Goal: Transaction & Acquisition: Purchase product/service

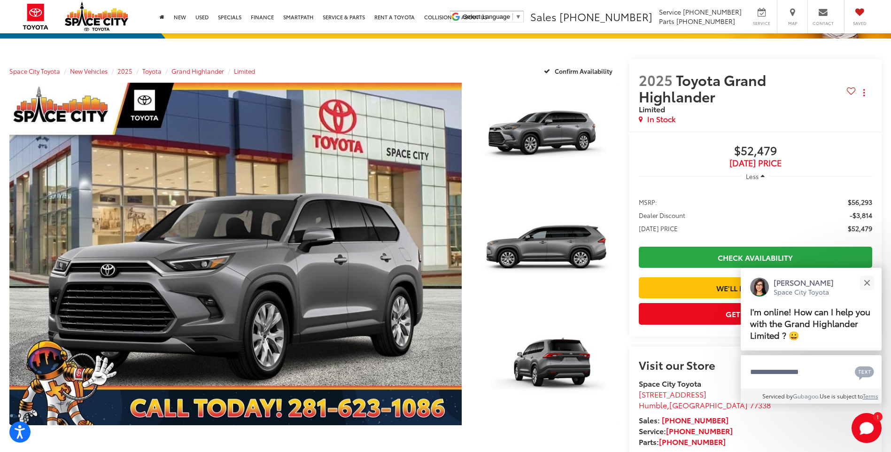
scroll to position [94, 0]
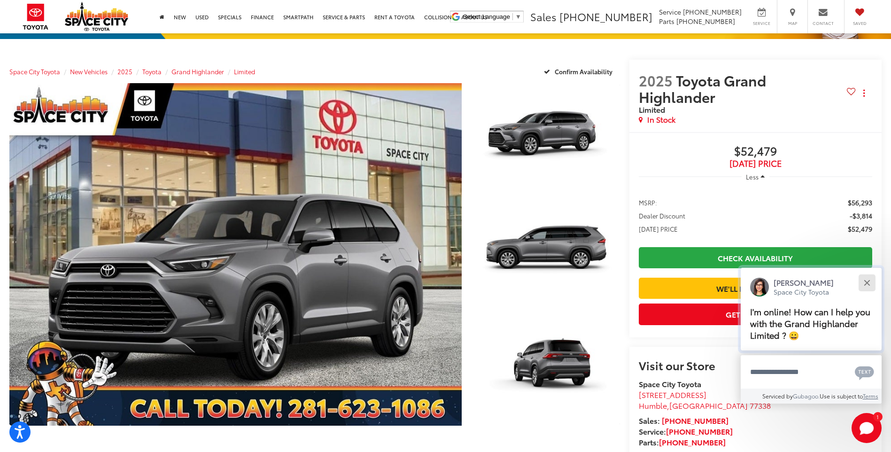
click at [866, 280] on button "Close" at bounding box center [867, 282] width 20 height 20
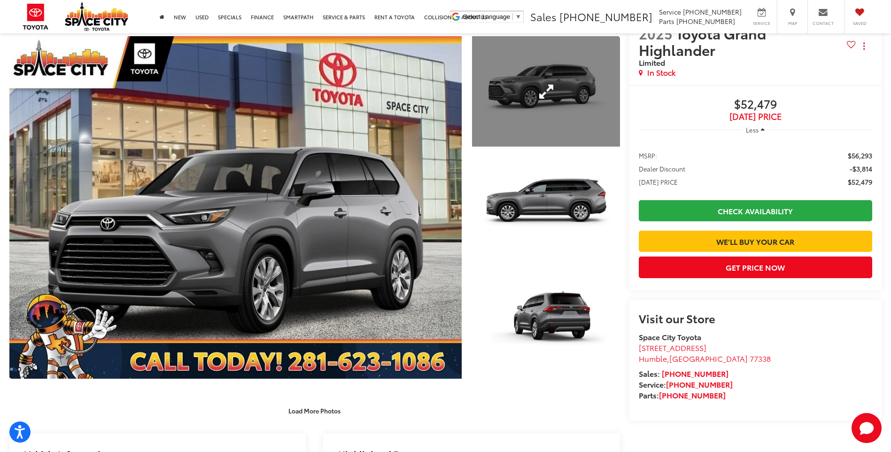
scroll to position [0, 0]
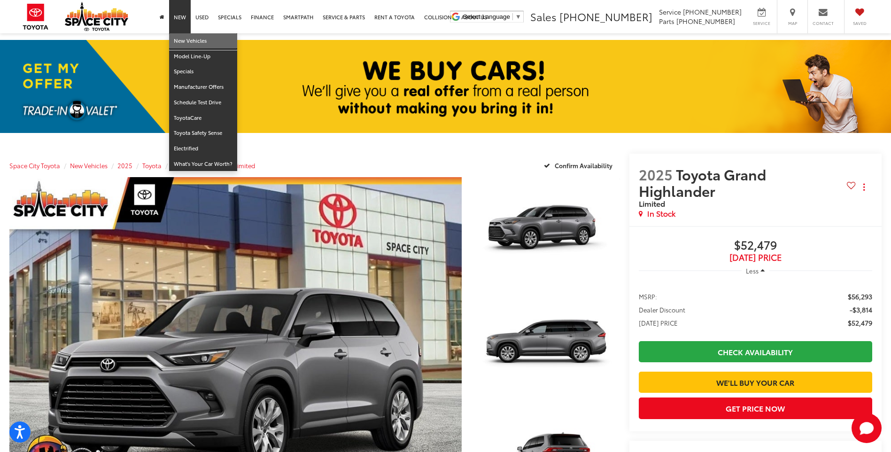
click at [184, 39] on link "New Vehicles" at bounding box center [203, 41] width 68 height 16
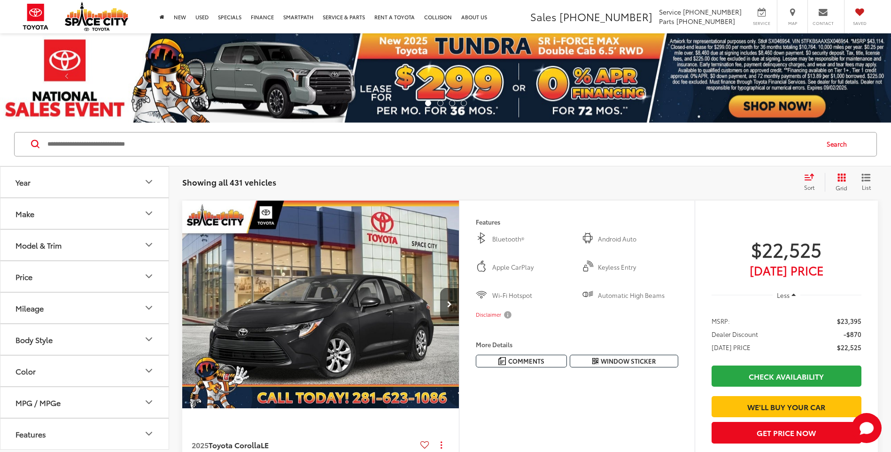
click at [150, 213] on icon "Make" at bounding box center [148, 213] width 11 height 11
click at [47, 248] on img at bounding box center [42, 246] width 26 height 22
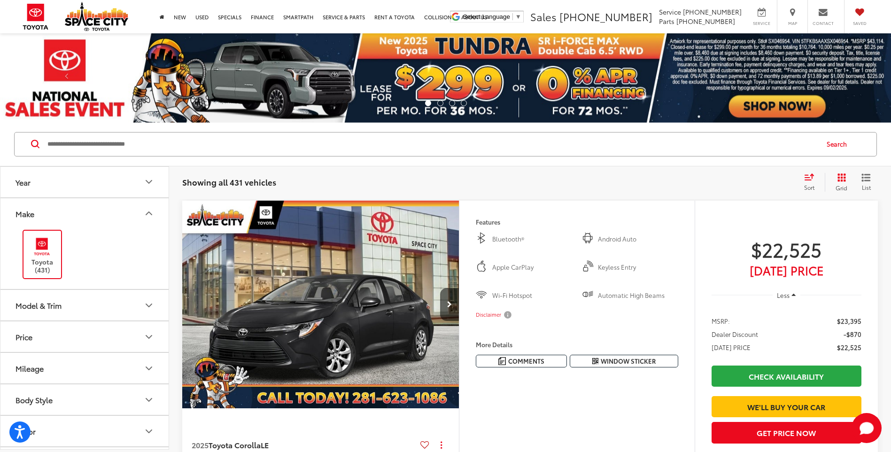
click at [79, 307] on button "Model & Trim" at bounding box center [84, 305] width 169 height 31
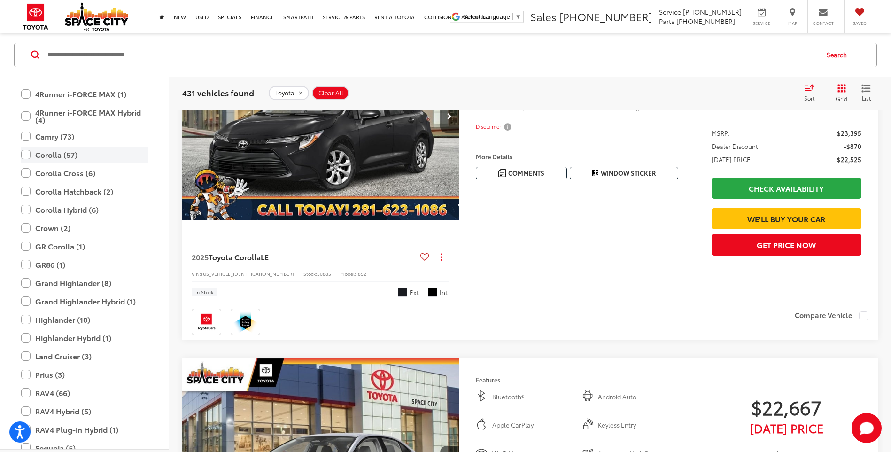
scroll to position [188, 0]
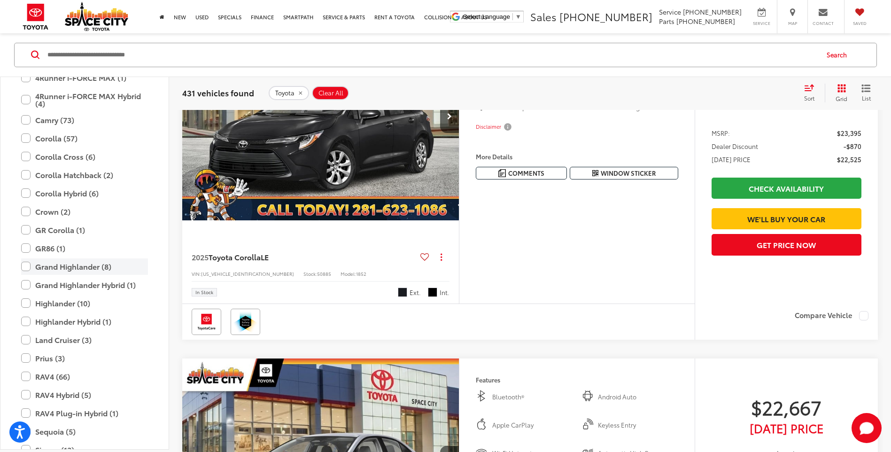
click at [26, 264] on label "Grand Highlander (8)" at bounding box center [84, 266] width 127 height 16
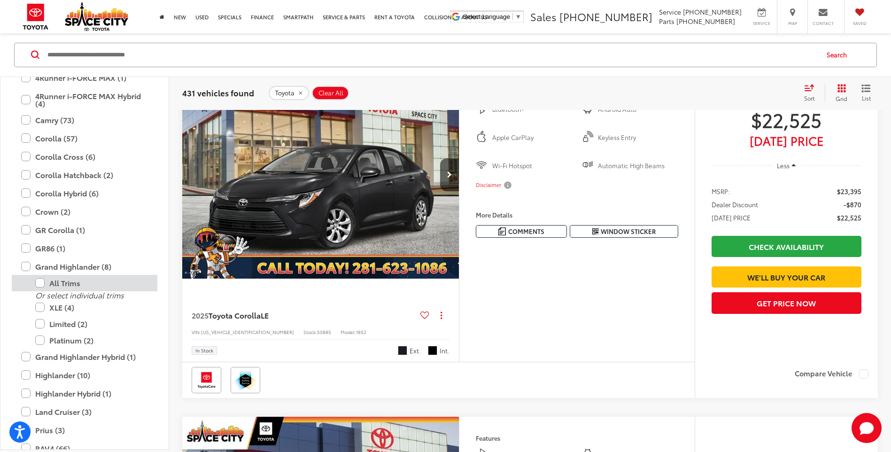
scroll to position [89, 0]
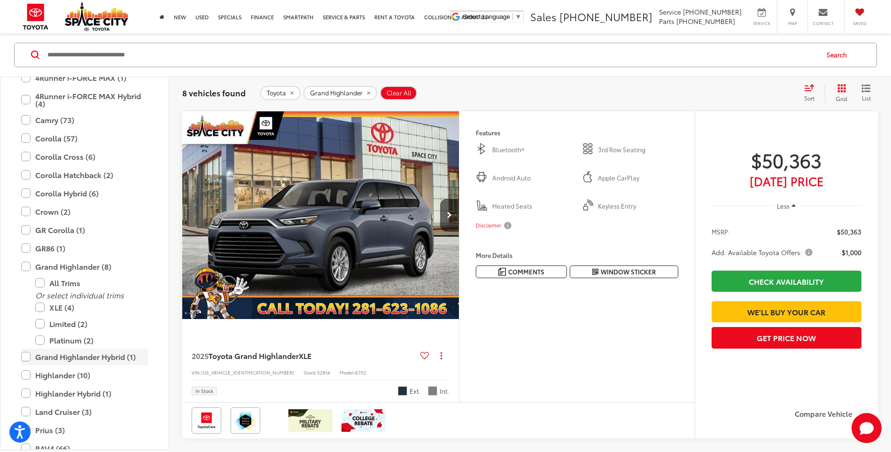
click at [28, 356] on label "Grand Highlander Hybrid (1)" at bounding box center [84, 357] width 127 height 16
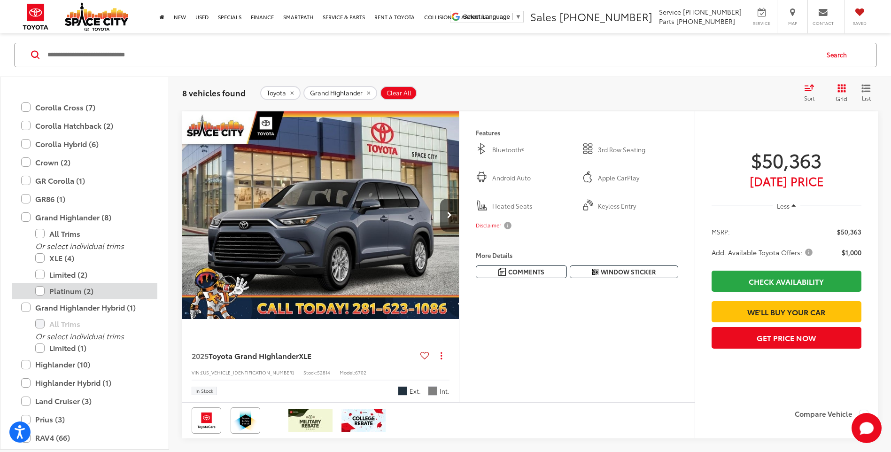
scroll to position [276, 0]
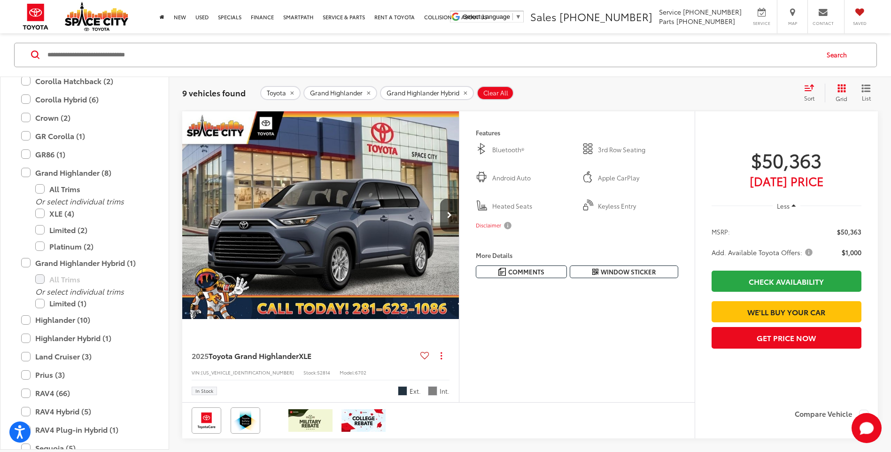
click at [630, 365] on div "Features Bluetooth® 3rd Row Seating Android Auto Apple CarPlay Heated Seats Key…" at bounding box center [577, 256] width 236 height 291
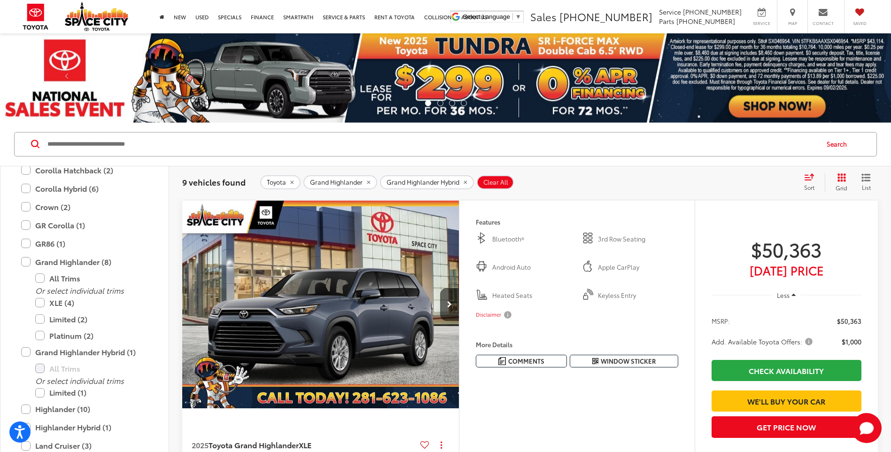
scroll to position [141, 0]
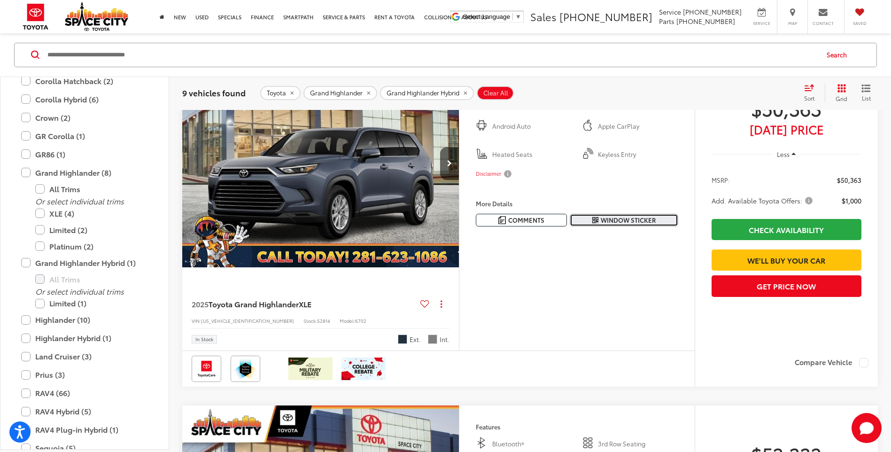
click at [596, 217] on icon "Window Sticker" at bounding box center [595, 221] width 6 height 8
click at [346, 208] on img "2025 Toyota Grand Highlander XLE 0" at bounding box center [321, 164] width 278 height 209
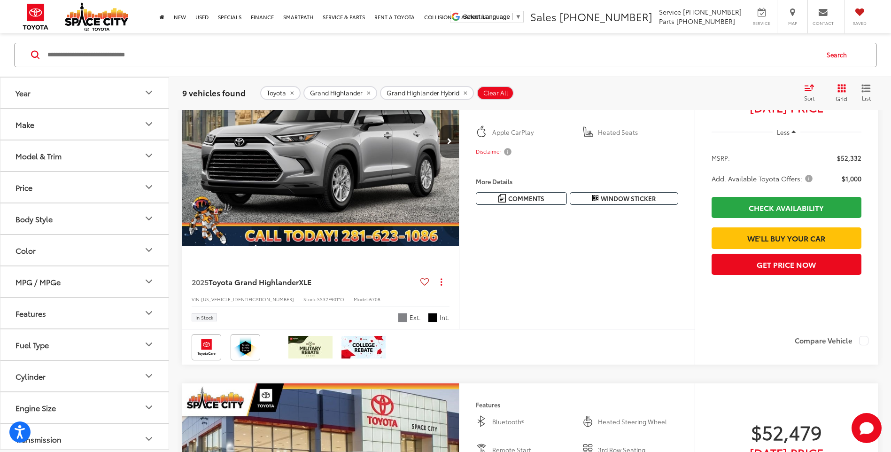
scroll to position [512, 0]
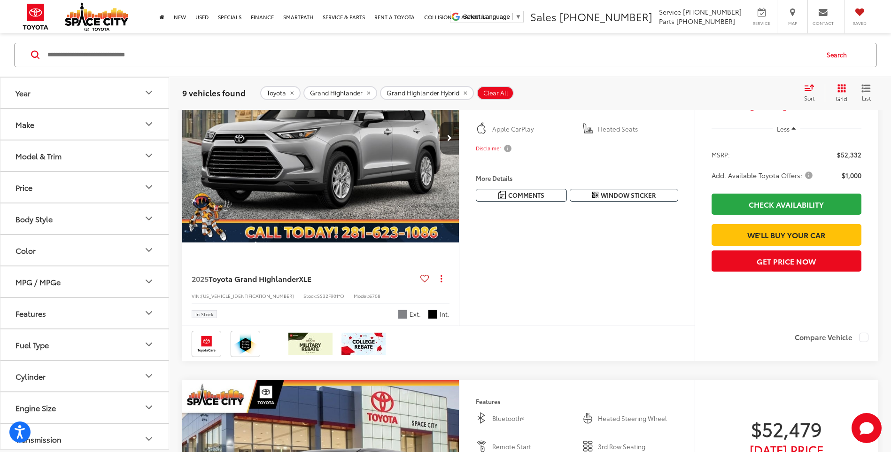
click at [305, 199] on img "2025 Toyota Grand Highlander XLE 0" at bounding box center [321, 138] width 278 height 209
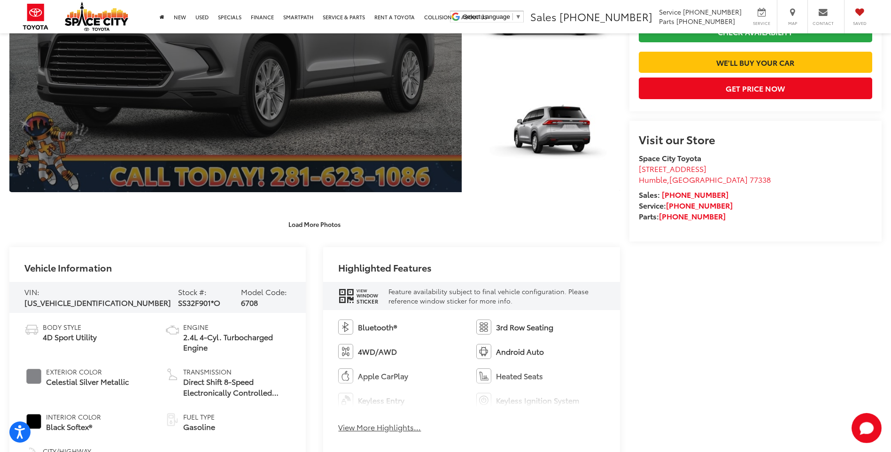
scroll to position [329, 0]
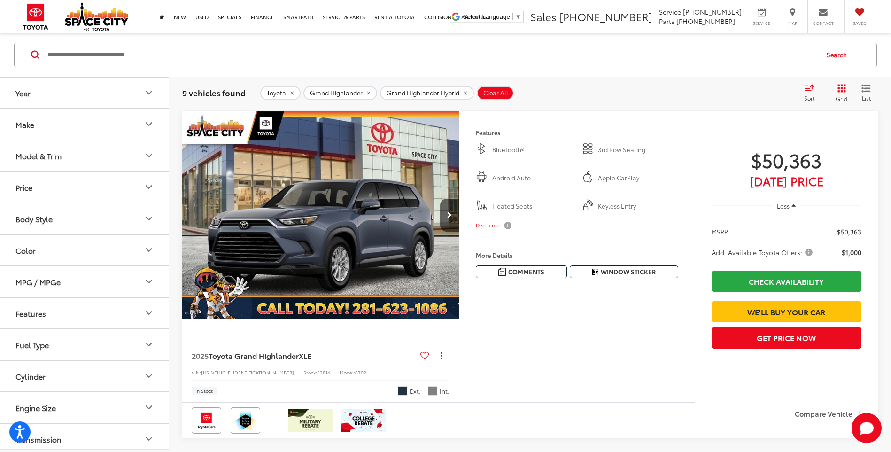
click at [148, 345] on icon "Fuel Type" at bounding box center [148, 344] width 11 height 11
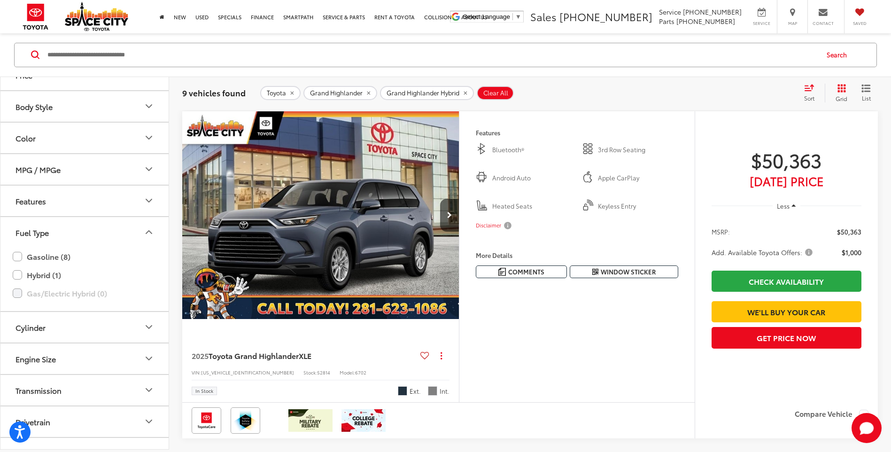
scroll to position [141, 0]
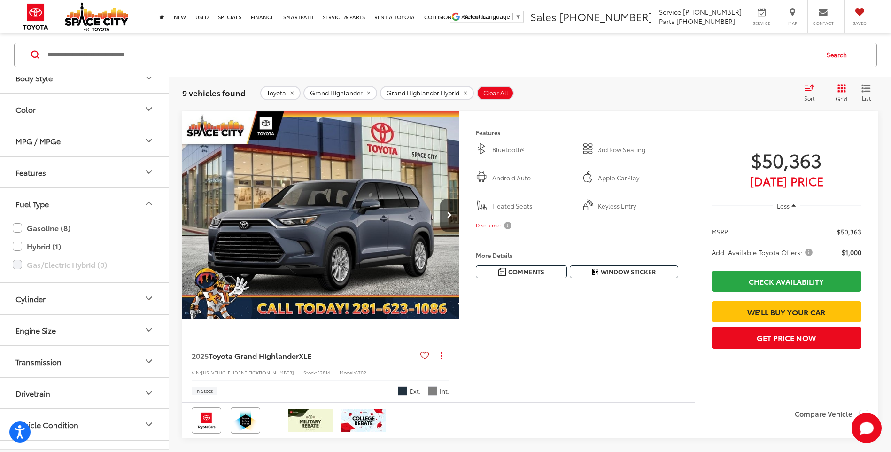
click at [146, 330] on icon "Engine Size" at bounding box center [148, 330] width 11 height 11
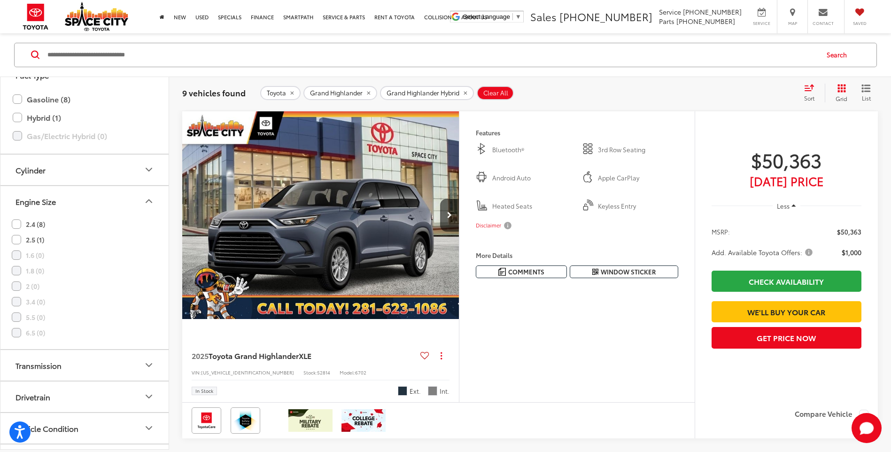
scroll to position [282, 0]
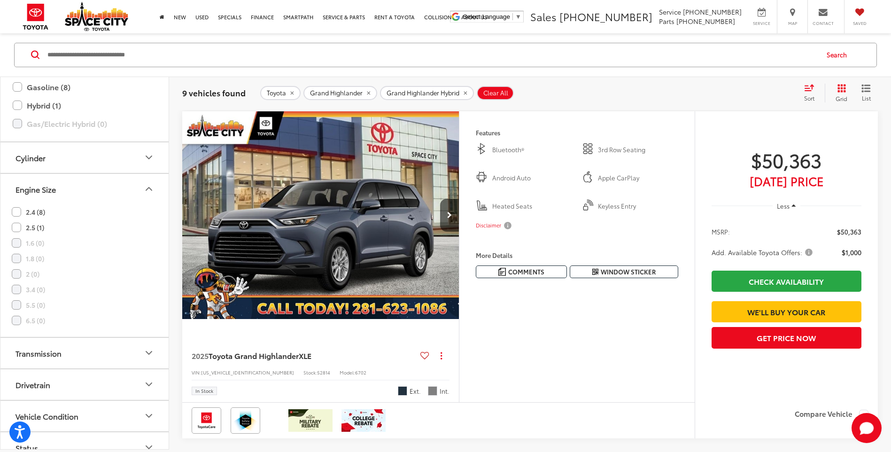
click at [16, 229] on label "2.5 (1)" at bounding box center [28, 228] width 32 height 16
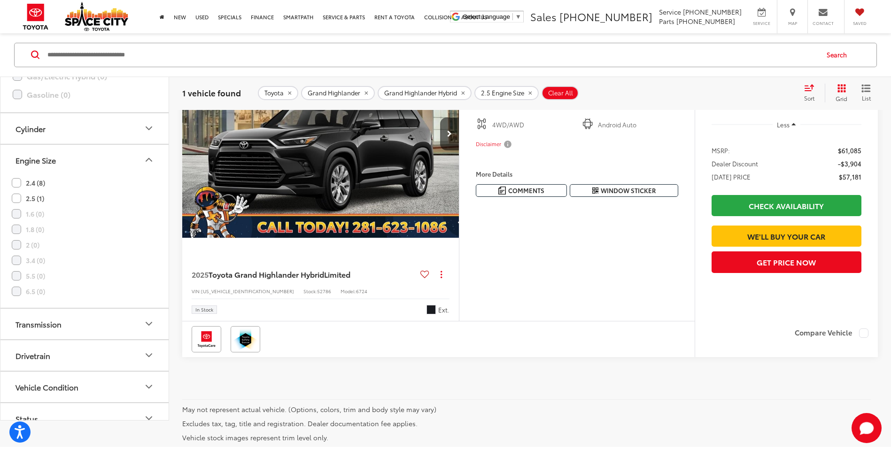
scroll to position [183, 0]
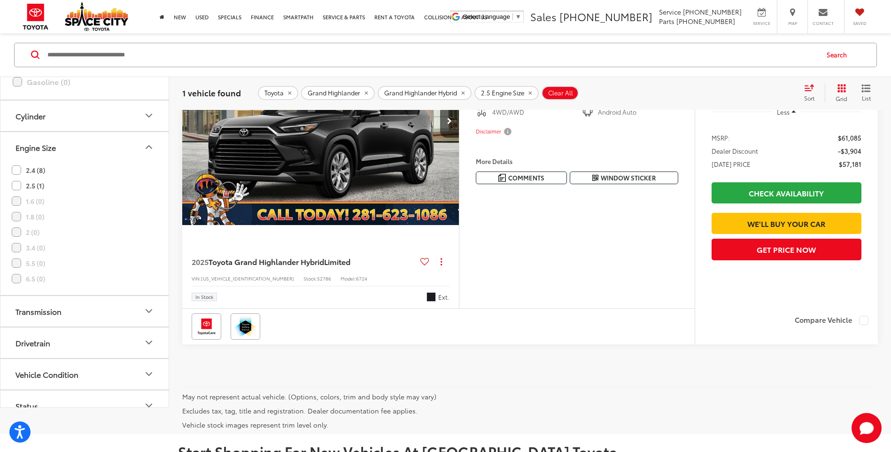
click at [320, 162] on img "2025 Toyota Grand Highlander Hybrid Limited 0" at bounding box center [321, 121] width 278 height 209
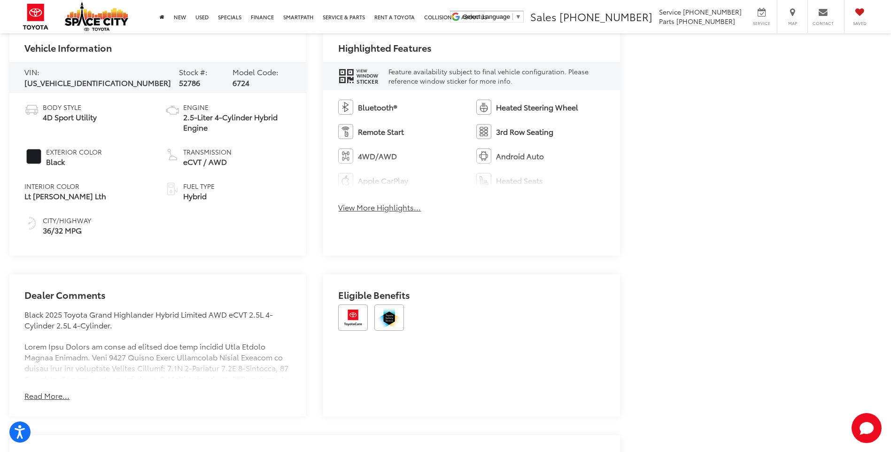
scroll to position [564, 0]
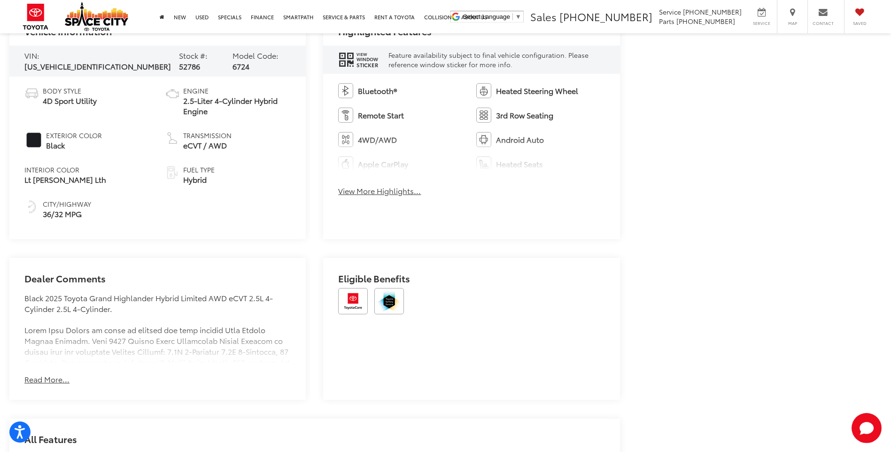
click at [32, 376] on button "Read More..." at bounding box center [46, 379] width 45 height 11
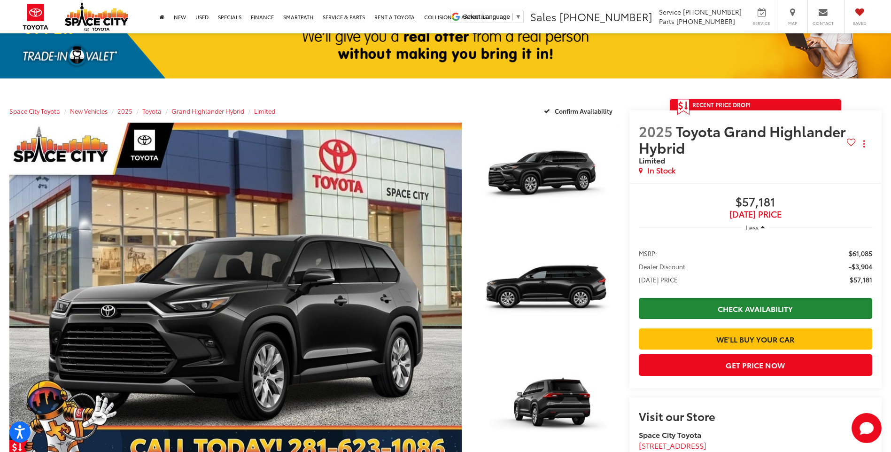
scroll to position [47, 0]
